Goal: Task Accomplishment & Management: Complete application form

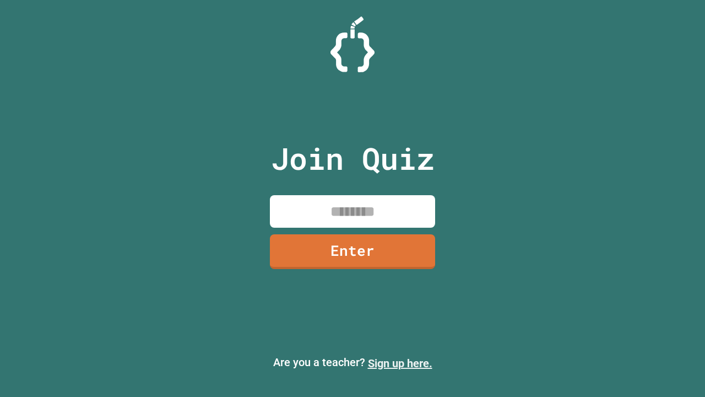
click at [400, 363] on link "Sign up here." at bounding box center [400, 363] width 64 height 13
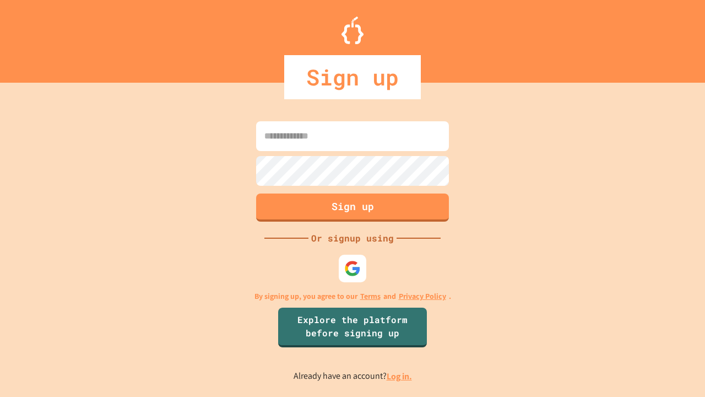
click at [400, 376] on link "Log in." at bounding box center [399, 376] width 25 height 12
